Goal: Task Accomplishment & Management: Manage account settings

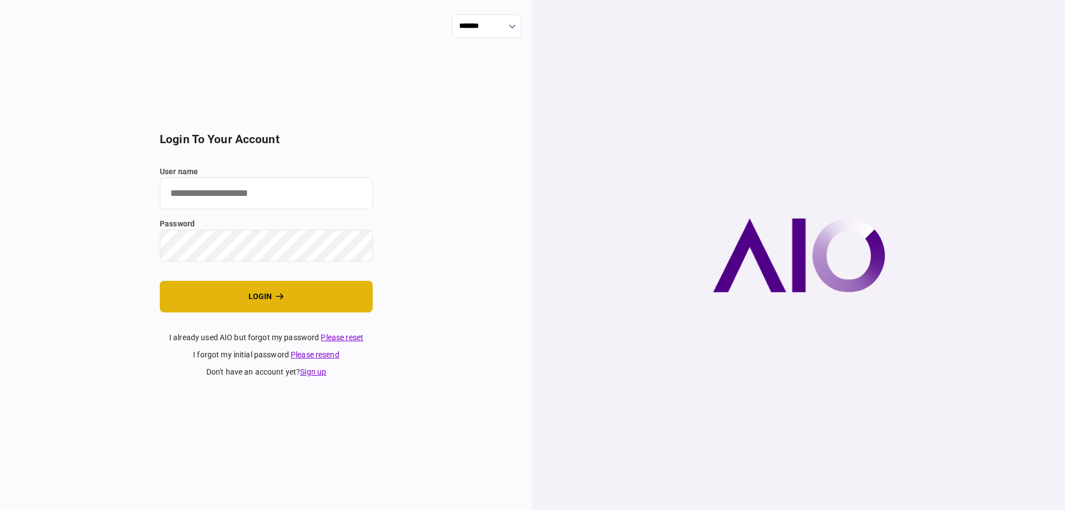
type input "*******"
click at [257, 287] on button "login" at bounding box center [266, 297] width 213 height 32
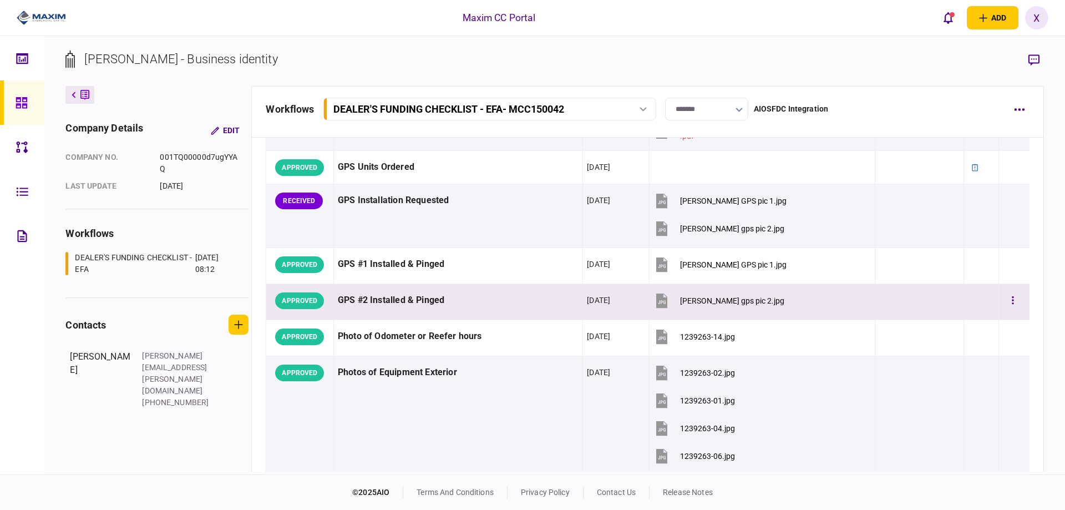
scroll to position [769, 0]
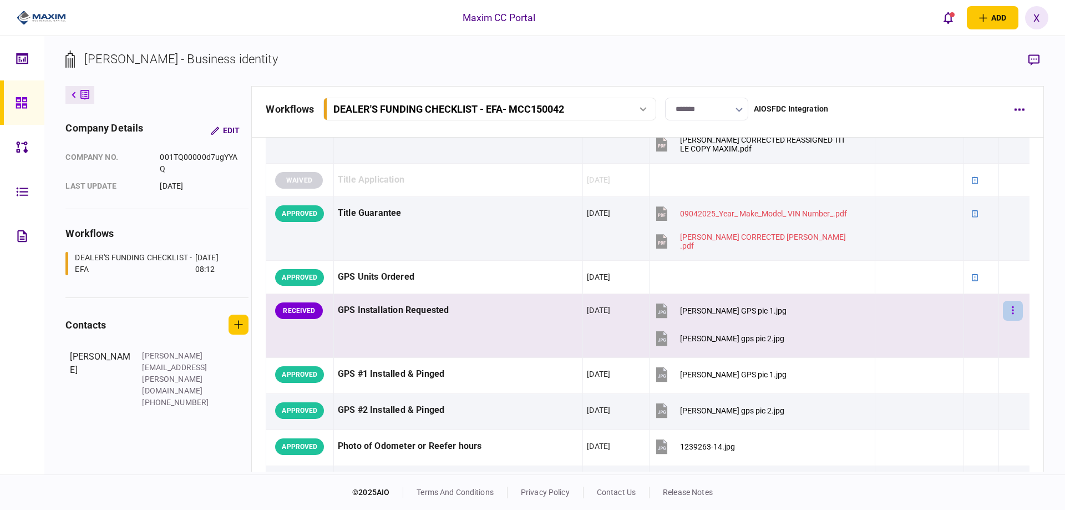
click at [1009, 313] on button "button" at bounding box center [1013, 311] width 20 height 20
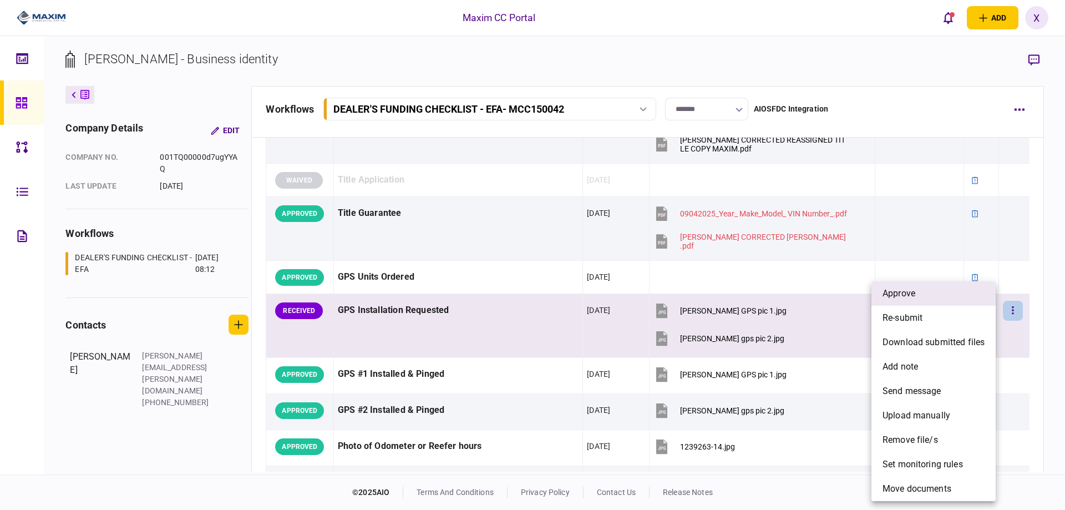
click at [962, 297] on li "approve" at bounding box center [933, 293] width 124 height 24
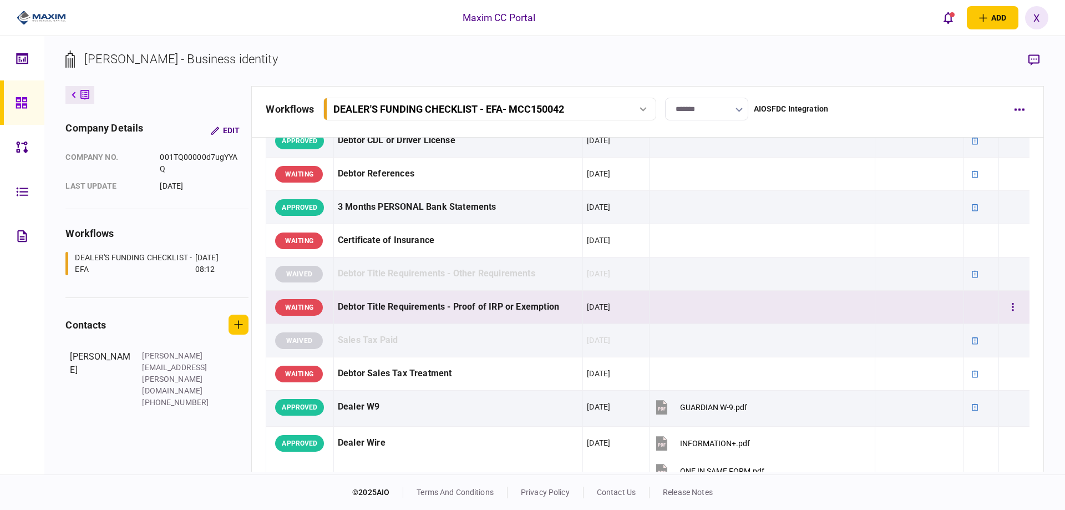
scroll to position [222, 0]
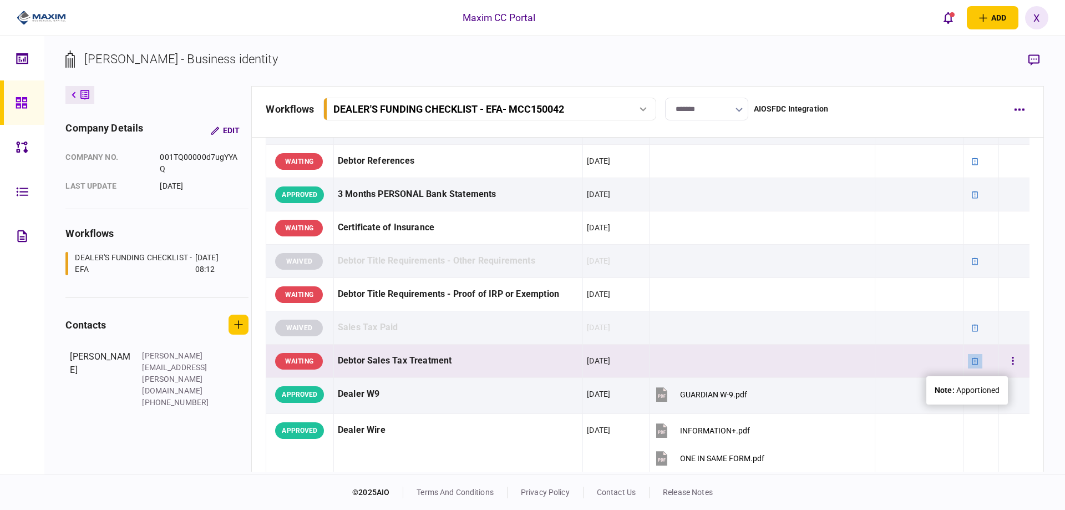
click at [971, 361] on icon at bounding box center [975, 361] width 8 height 8
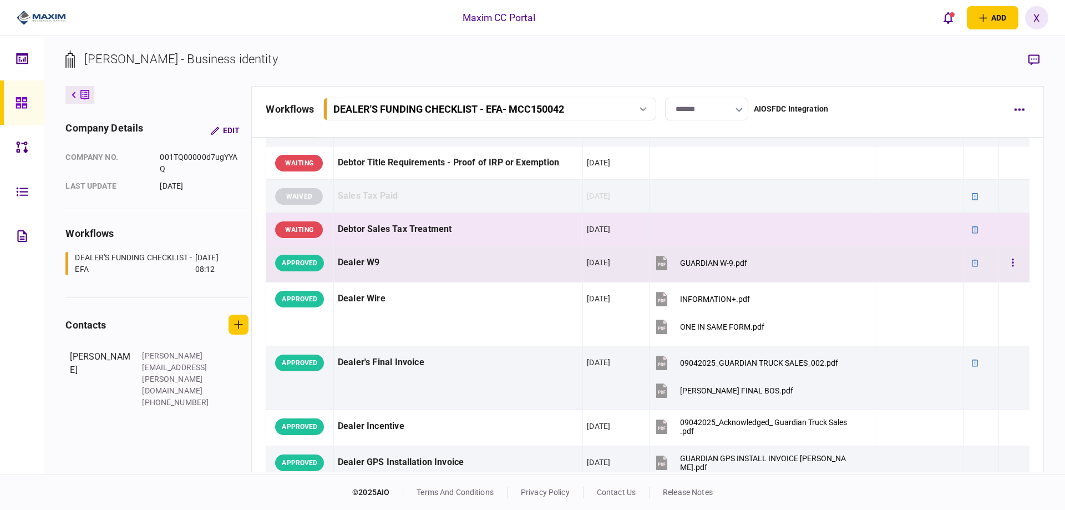
scroll to position [277, 0]
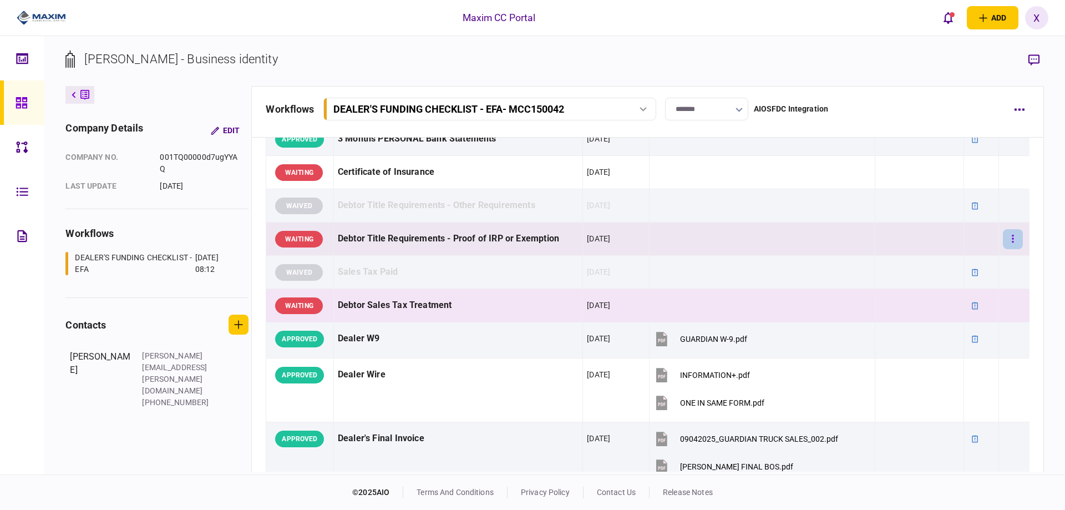
click at [1007, 238] on button "button" at bounding box center [1013, 239] width 20 height 20
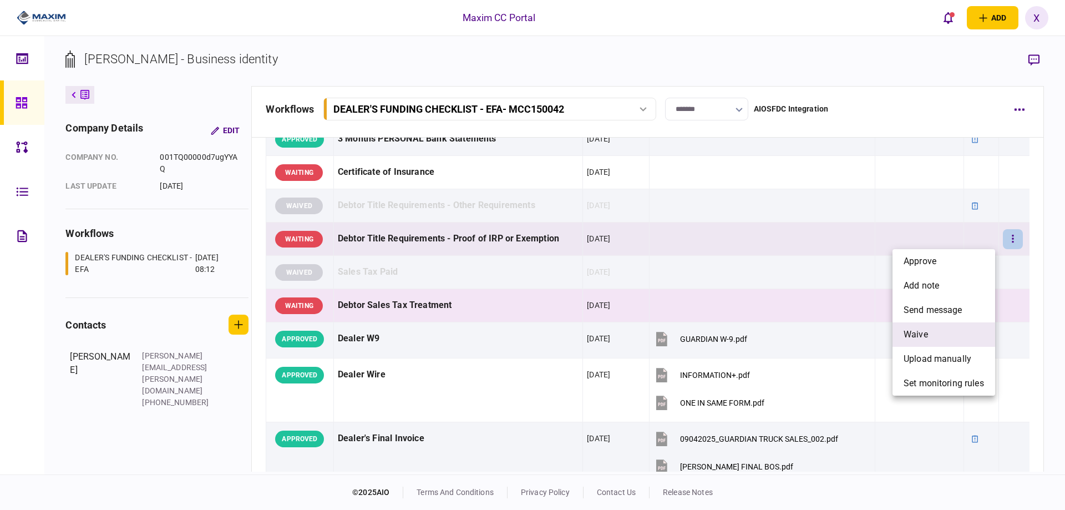
click at [946, 325] on li "waive" at bounding box center [943, 334] width 103 height 24
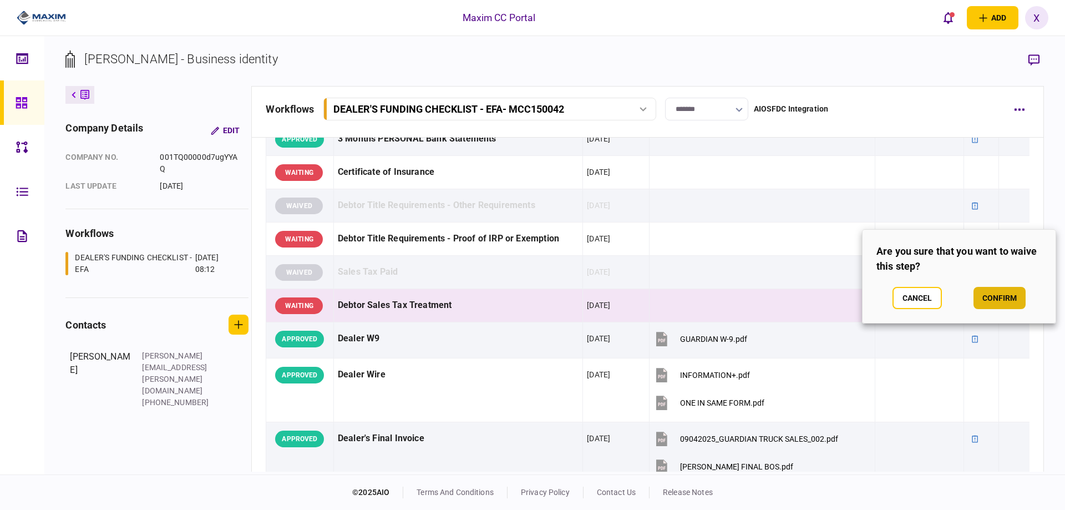
click at [980, 293] on button "confirm" at bounding box center [999, 298] width 52 height 22
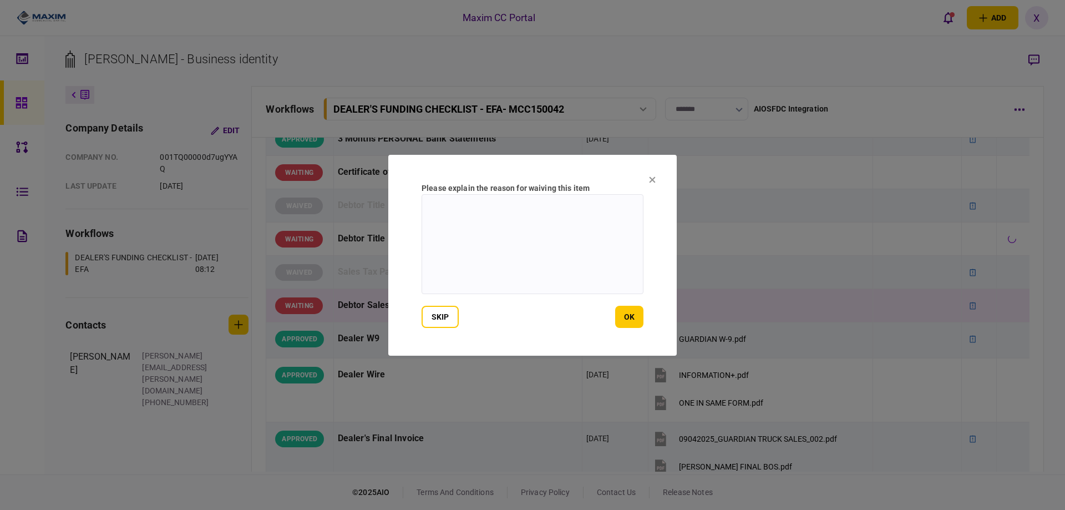
click at [612, 281] on textarea at bounding box center [533, 244] width 222 height 100
drag, startPoint x: 472, startPoint y: 211, endPoint x: 365, endPoint y: 194, distance: 108.0
click at [370, 196] on div "Please explain the reason for waiving this item *** skip ok" at bounding box center [532, 255] width 1065 height 510
type textarea "***"
drag, startPoint x: 426, startPoint y: 163, endPoint x: 514, endPoint y: 184, distance: 90.3
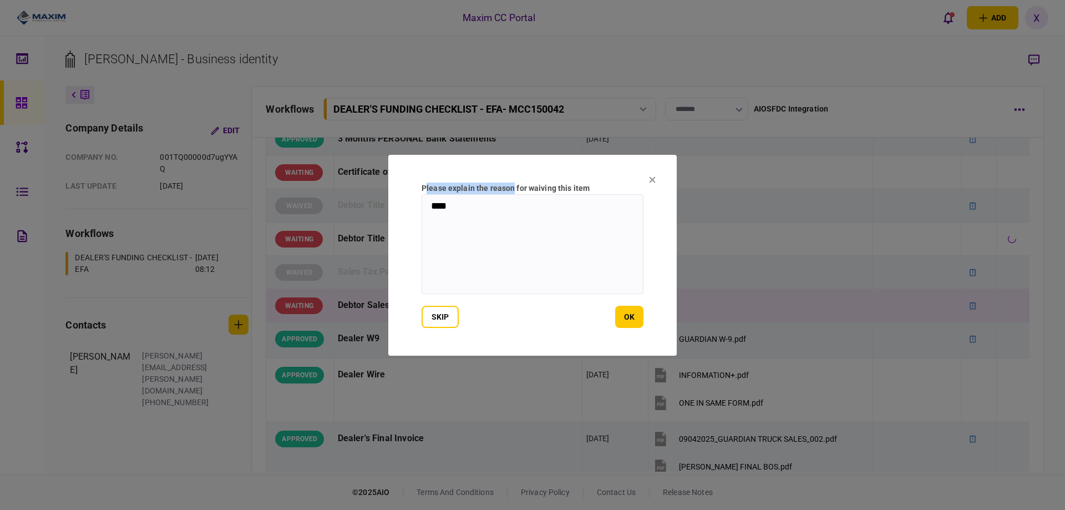
click at [514, 184] on section "Please explain the reason for waiving this item *** skip ok" at bounding box center [532, 255] width 288 height 201
click at [506, 182] on div "Please explain the reason for waiving this item" at bounding box center [533, 188] width 222 height 12
click at [445, 318] on button "skip" at bounding box center [440, 317] width 37 height 22
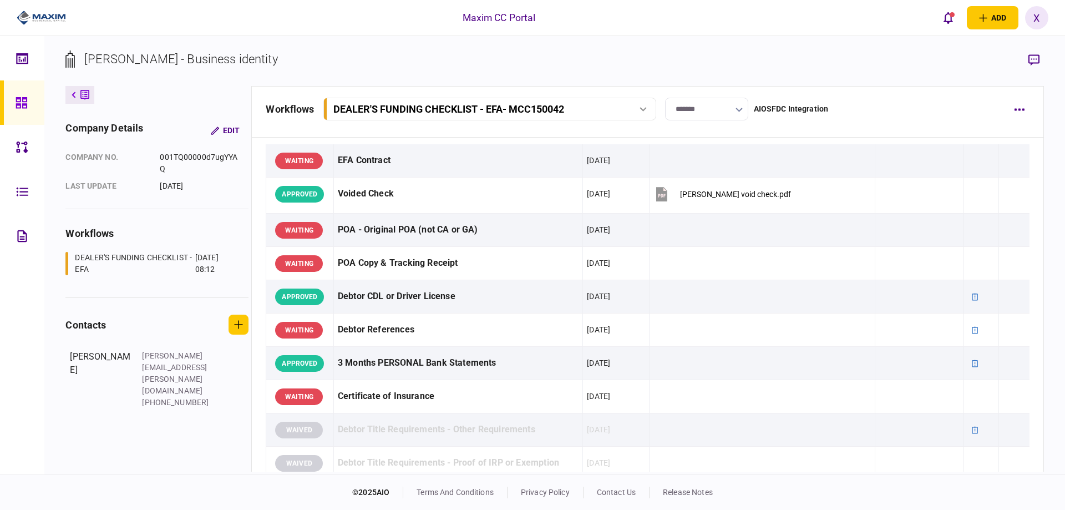
scroll to position [0, 0]
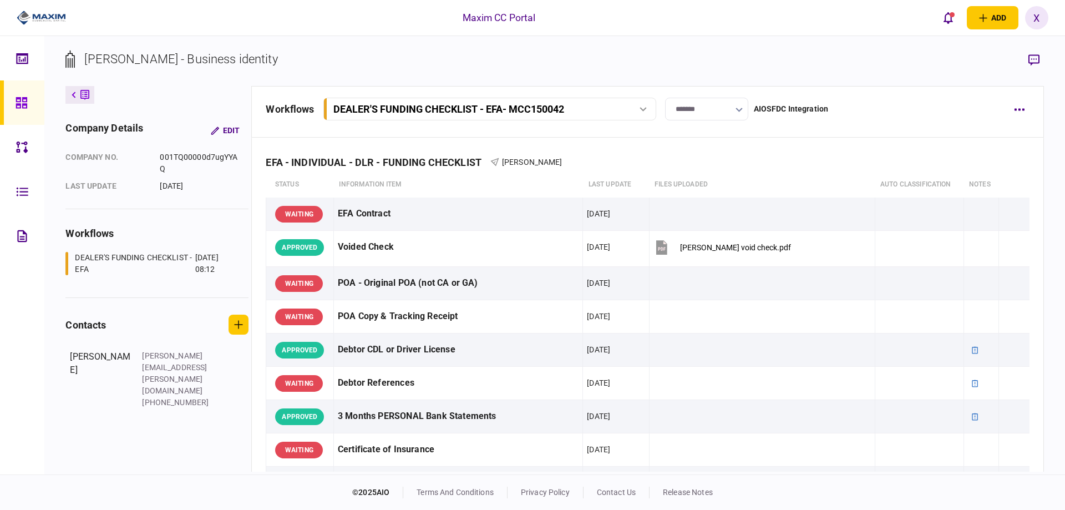
click at [48, 12] on img at bounding box center [41, 17] width 49 height 17
click at [42, 12] on img at bounding box center [41, 17] width 49 height 17
click at [55, 12] on img at bounding box center [41, 17] width 49 height 17
click at [48, 12] on img at bounding box center [41, 17] width 49 height 17
click at [35, 14] on img at bounding box center [41, 17] width 49 height 17
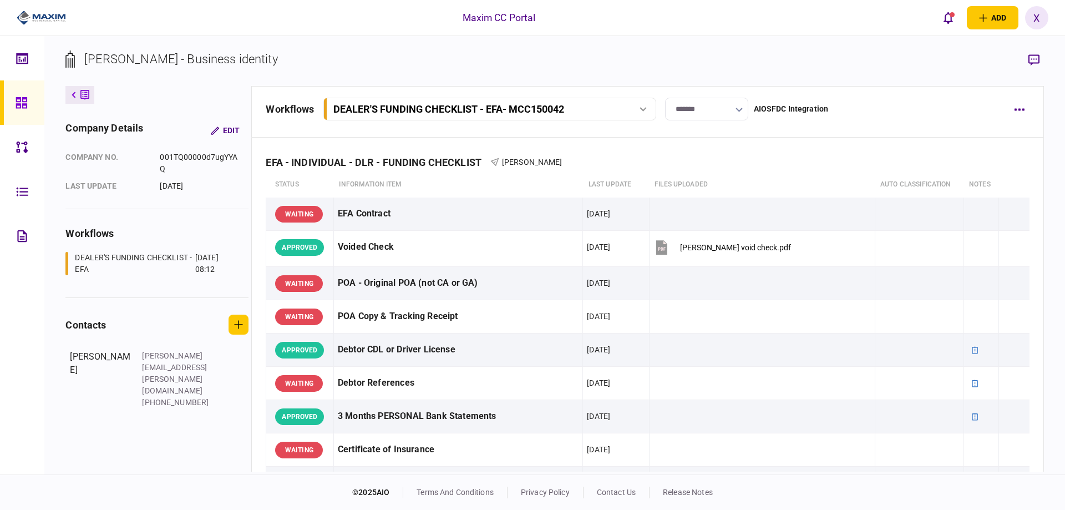
click at [26, 18] on img at bounding box center [41, 17] width 49 height 17
click at [21, 99] on icon at bounding box center [22, 103] width 12 height 13
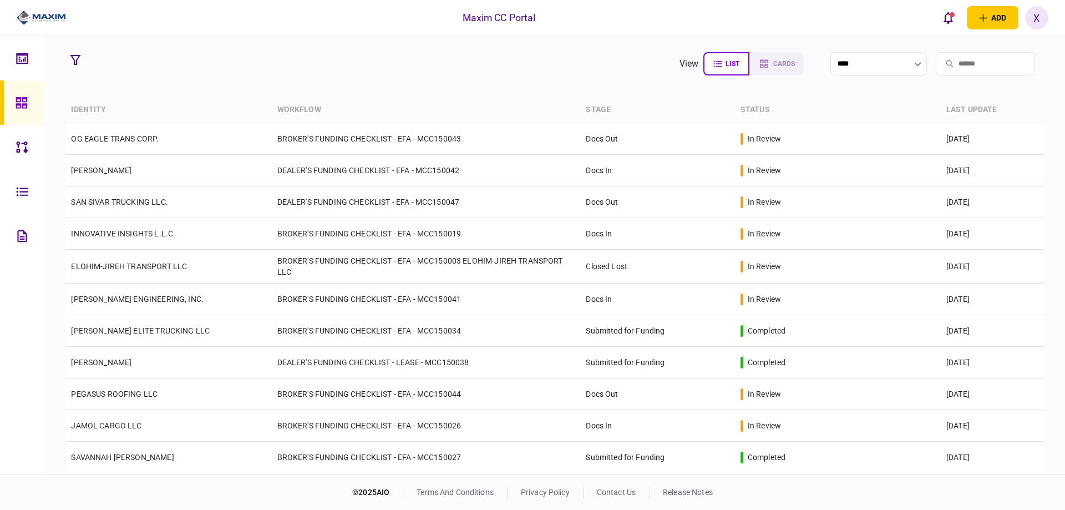
click at [605, 104] on th "stage" at bounding box center [657, 110] width 154 height 26
click at [600, 108] on th "stage" at bounding box center [657, 110] width 154 height 26
click at [762, 56] on button "cards" at bounding box center [775, 63] width 57 height 23
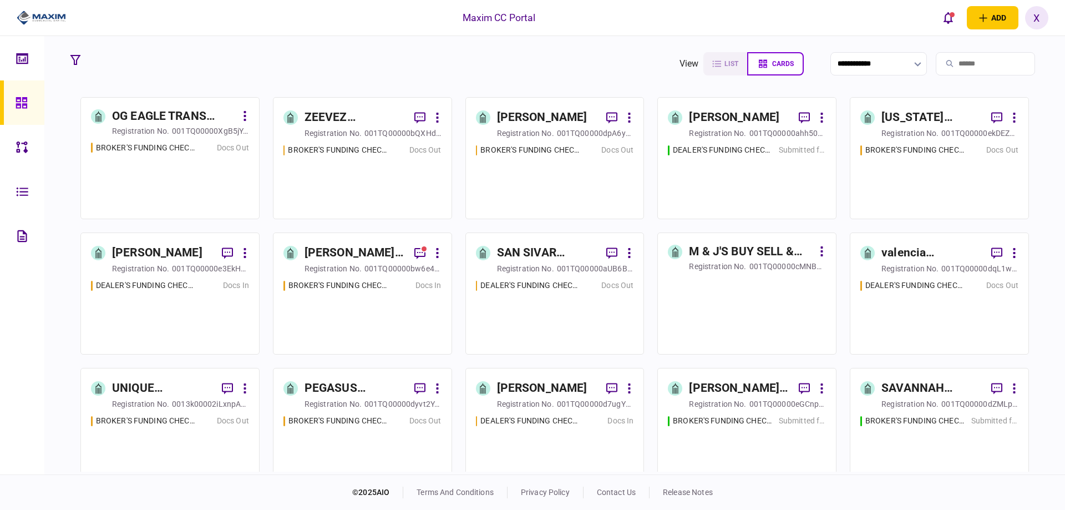
click at [762, 56] on button "cards" at bounding box center [775, 63] width 57 height 23
click at [705, 57] on button "list" at bounding box center [724, 63] width 46 height 23
type input "****"
